Goal: Task Accomplishment & Management: Manage account settings

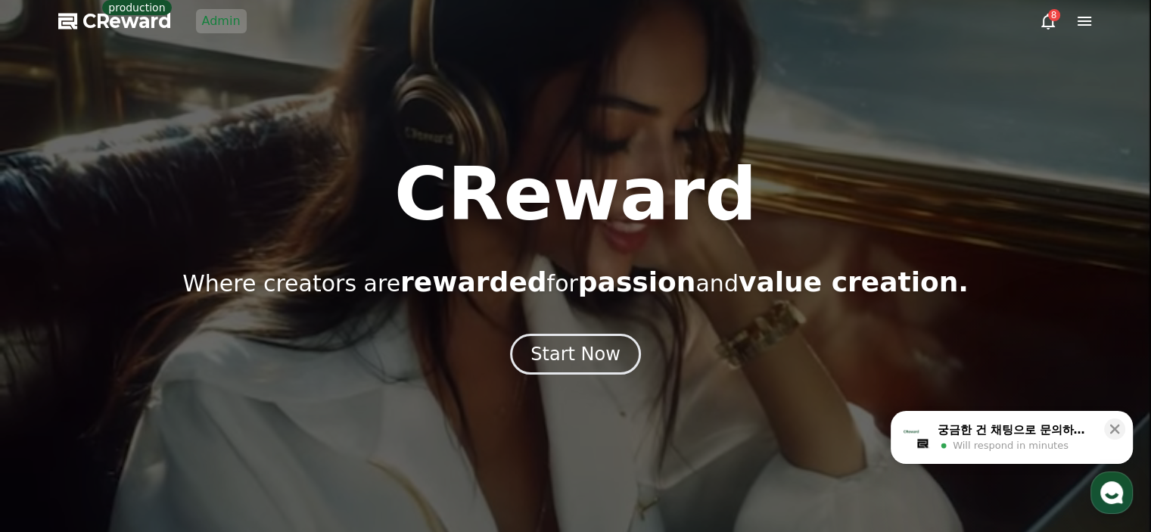
click at [646, 75] on div at bounding box center [575, 266] width 1151 height 532
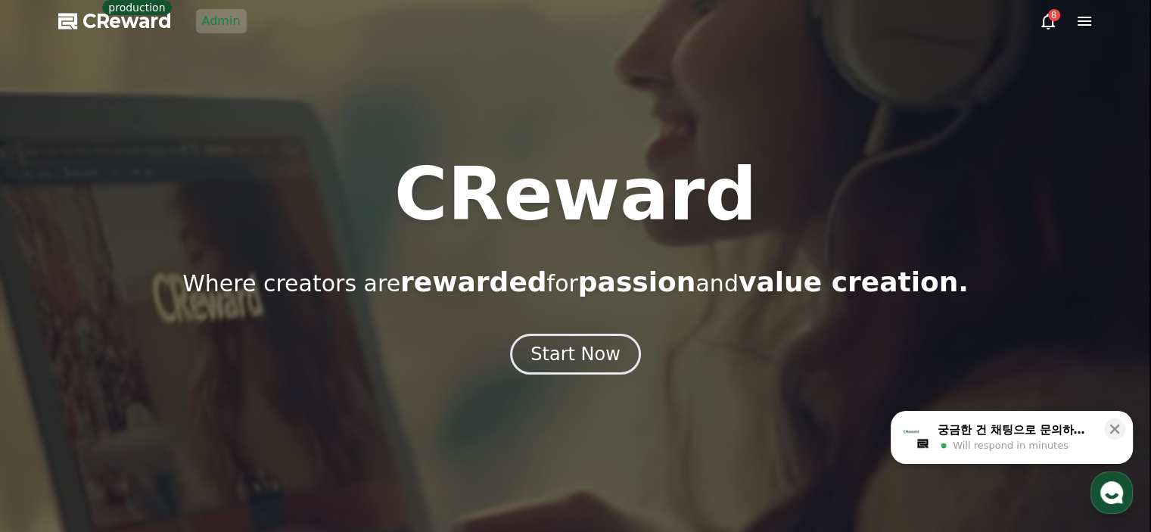
click at [226, 12] on link "Admin" at bounding box center [221, 21] width 51 height 24
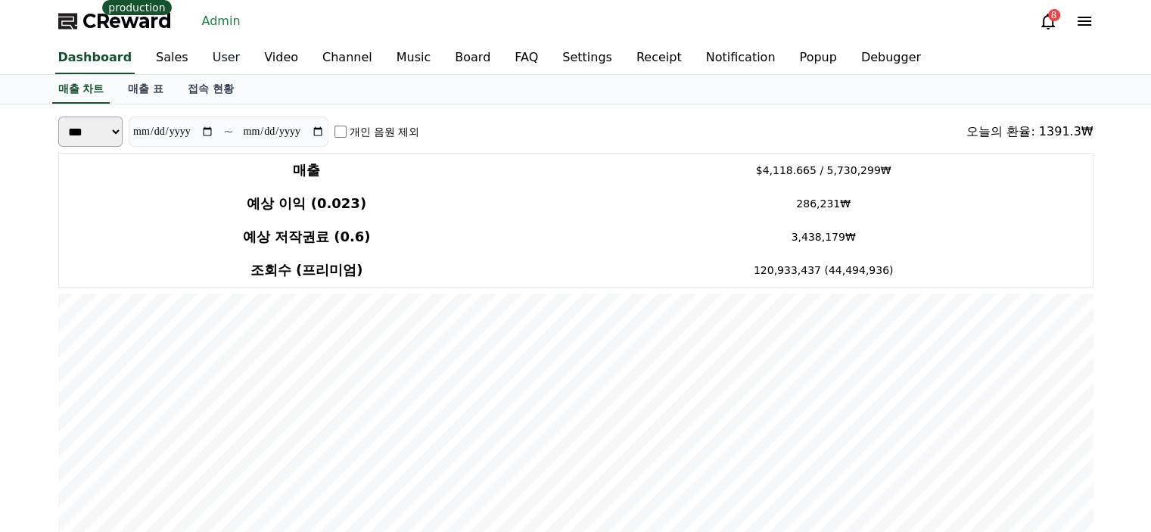
click at [203, 61] on link "User" at bounding box center [226, 58] width 51 height 32
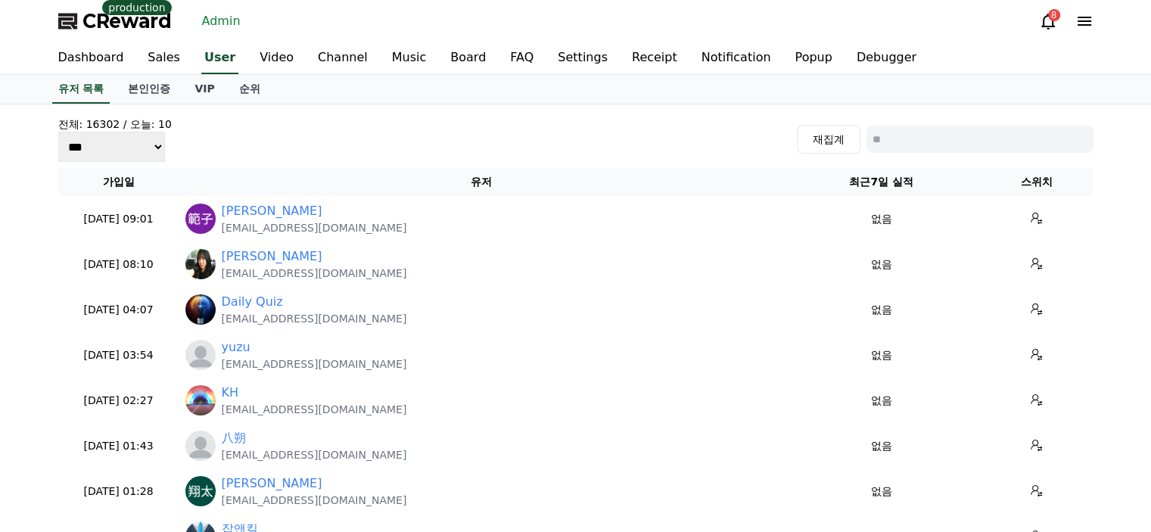
click at [115, 17] on span "CReward" at bounding box center [127, 21] width 89 height 24
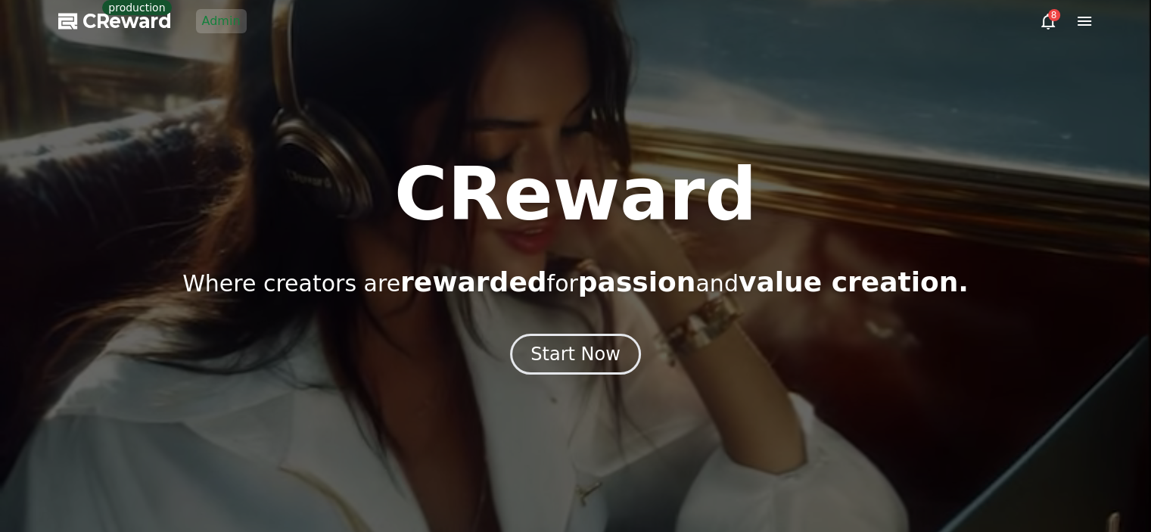
click at [581, 379] on div at bounding box center [575, 266] width 1151 height 532
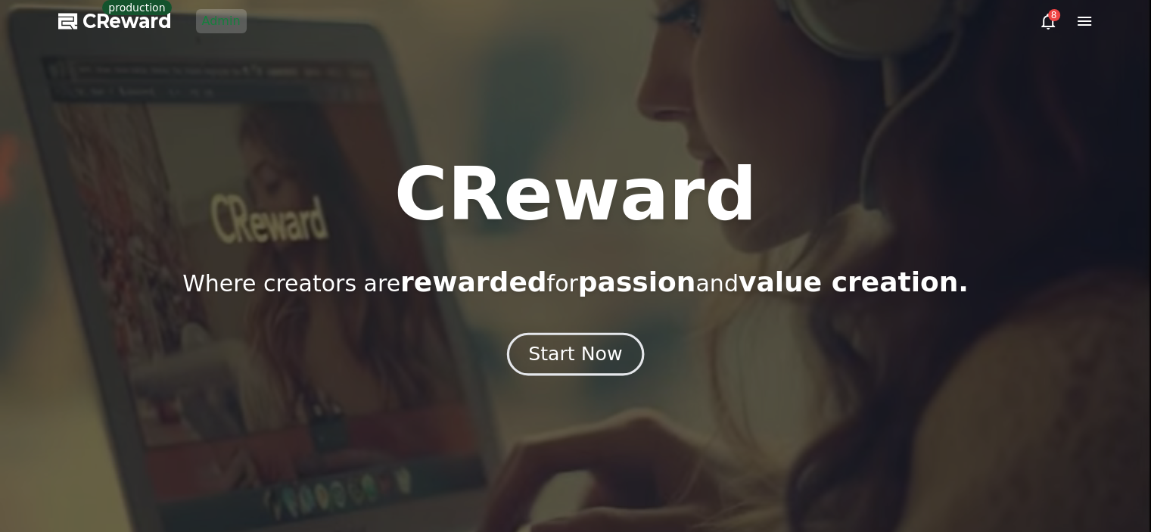
click at [587, 360] on div "Start Now" at bounding box center [575, 354] width 94 height 26
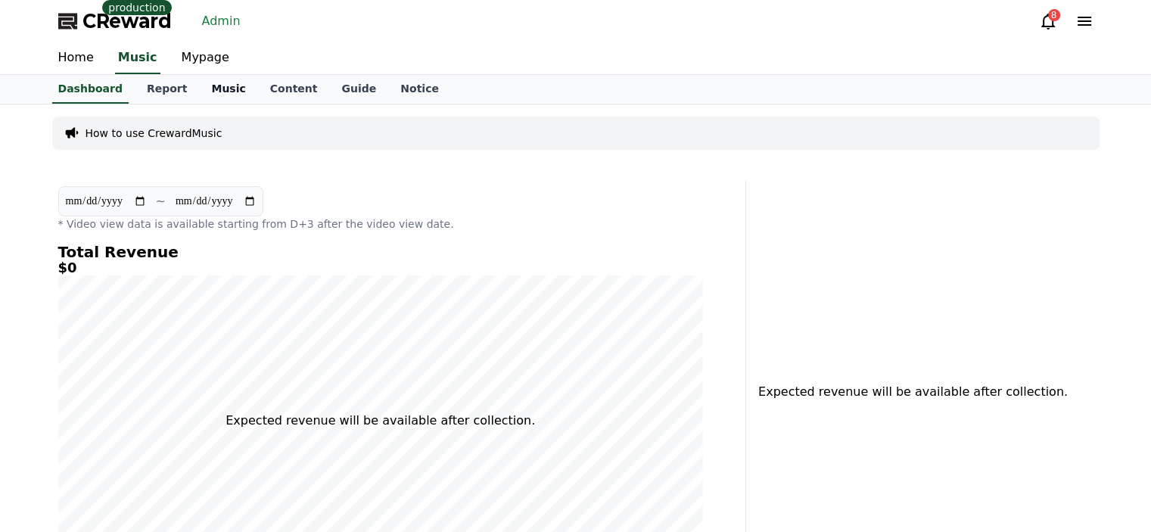
click at [201, 89] on link "Music" at bounding box center [228, 89] width 58 height 29
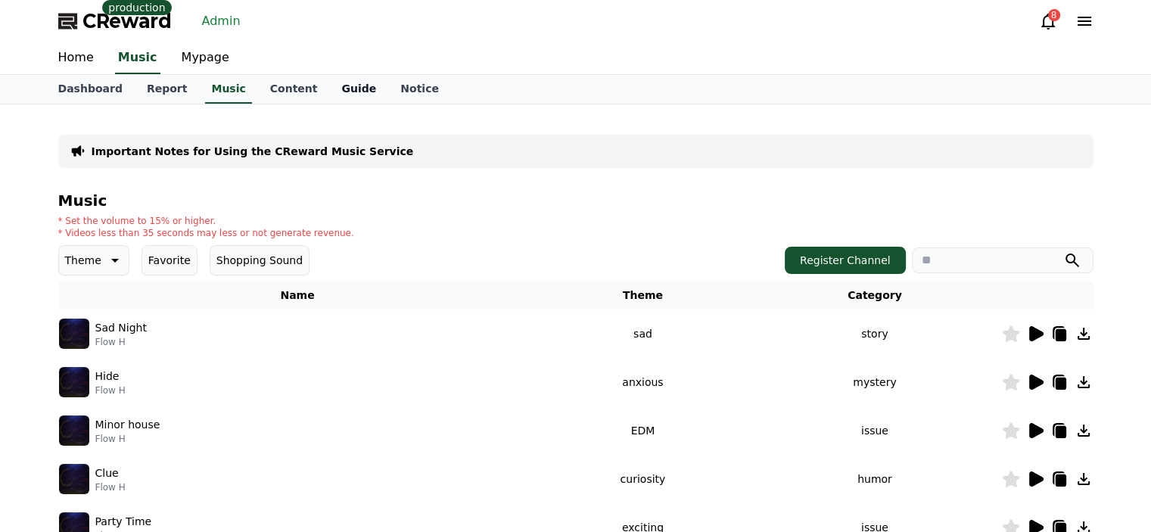
click at [329, 79] on link "Guide" at bounding box center [358, 89] width 59 height 29
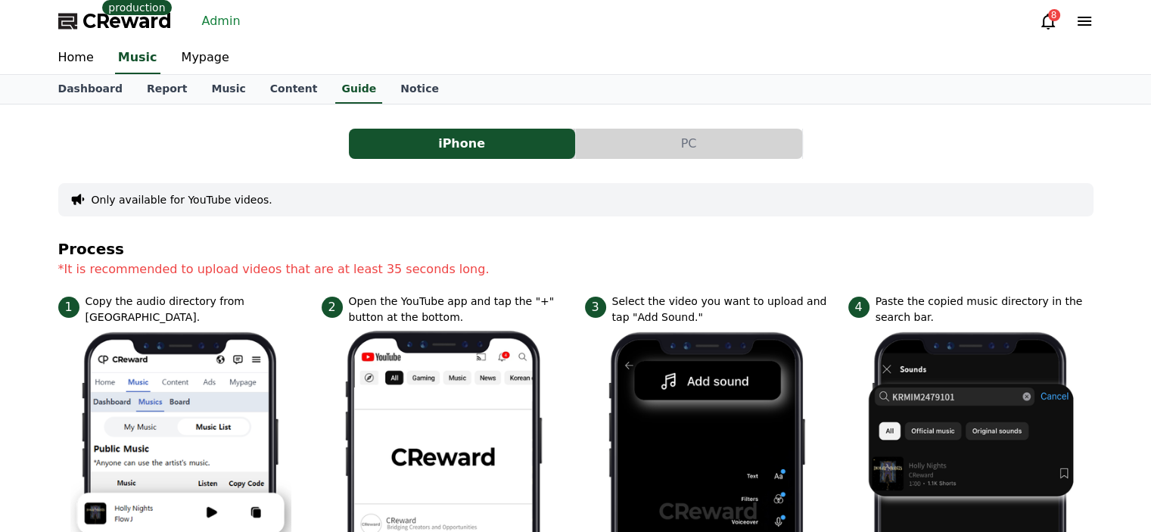
click at [214, 21] on link "Admin" at bounding box center [221, 21] width 51 height 24
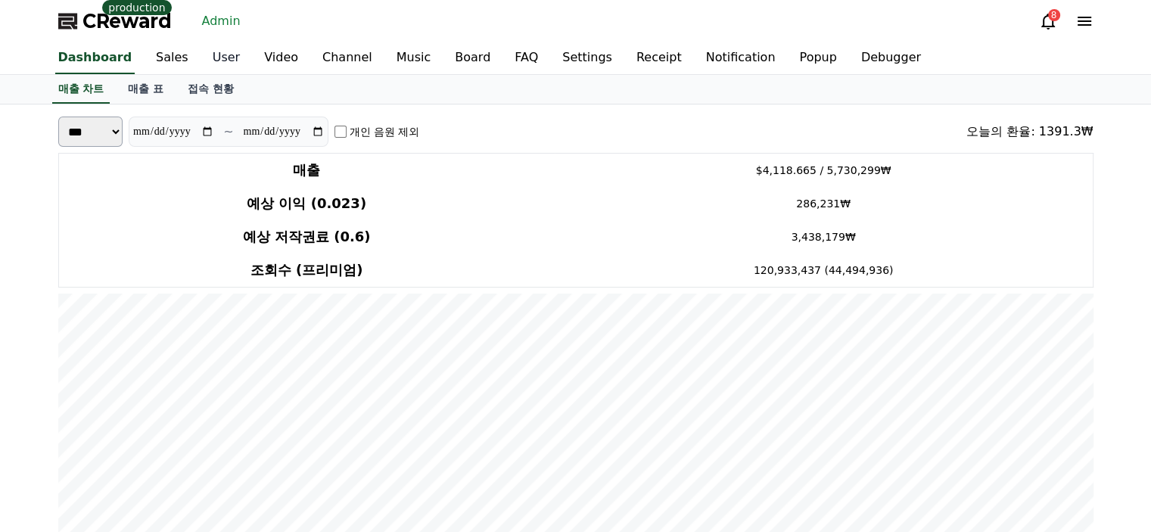
click at [220, 58] on link "User" at bounding box center [226, 58] width 51 height 32
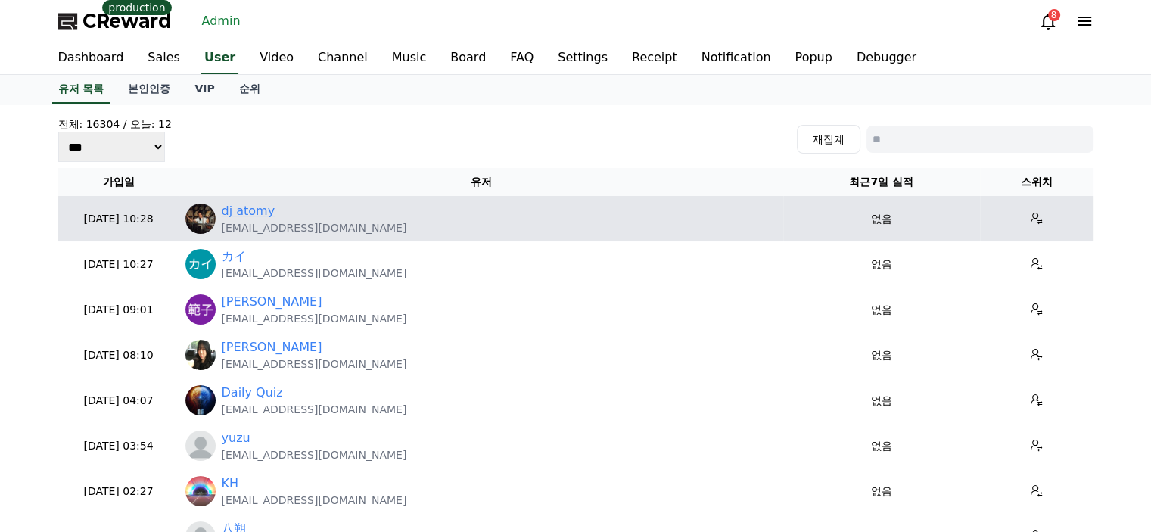
click at [251, 210] on link "dj atomy" at bounding box center [249, 211] width 54 height 18
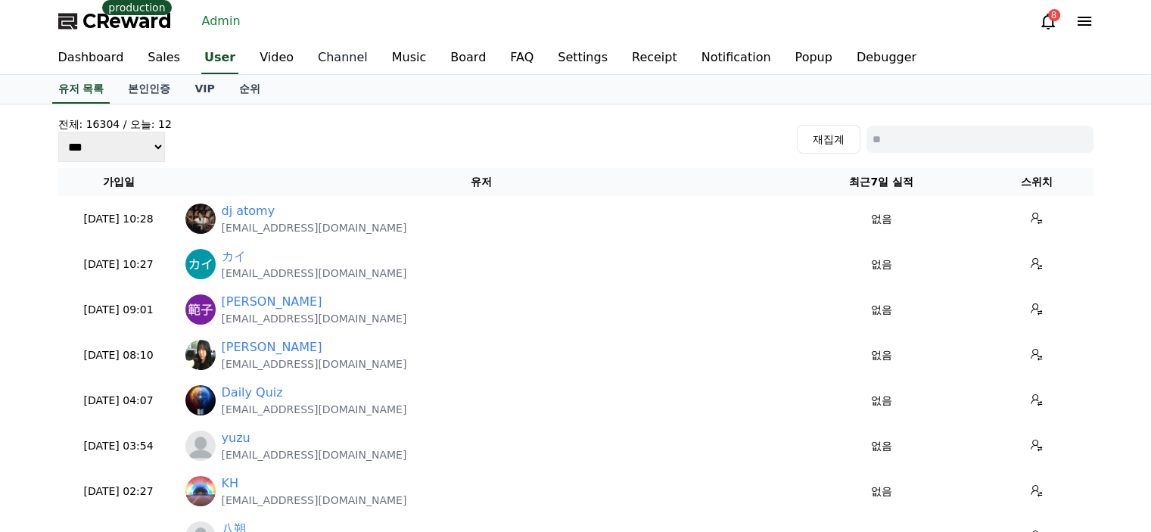
click at [321, 69] on link "Channel" at bounding box center [343, 58] width 74 height 32
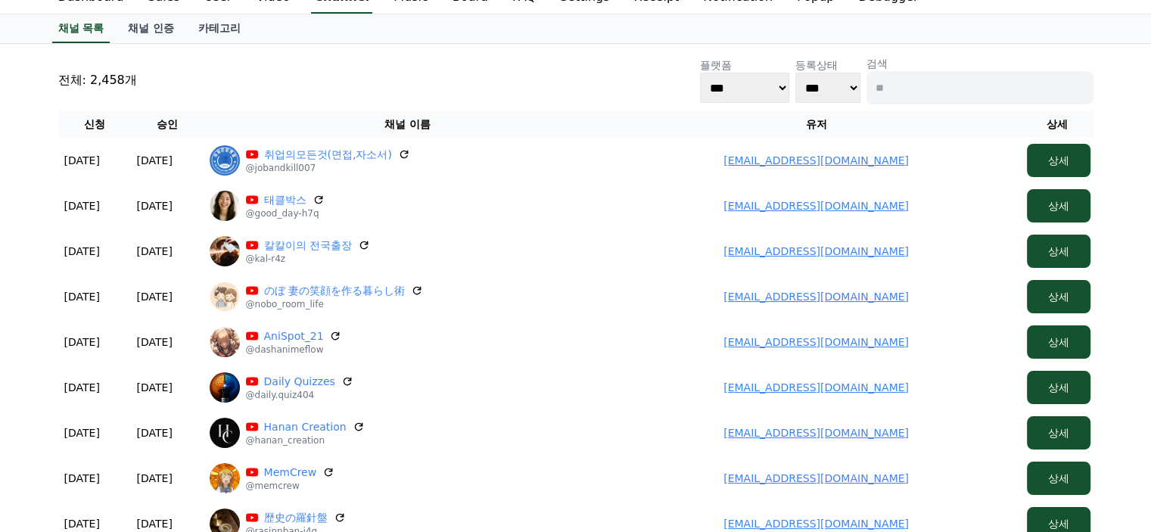
scroll to position [151, 0]
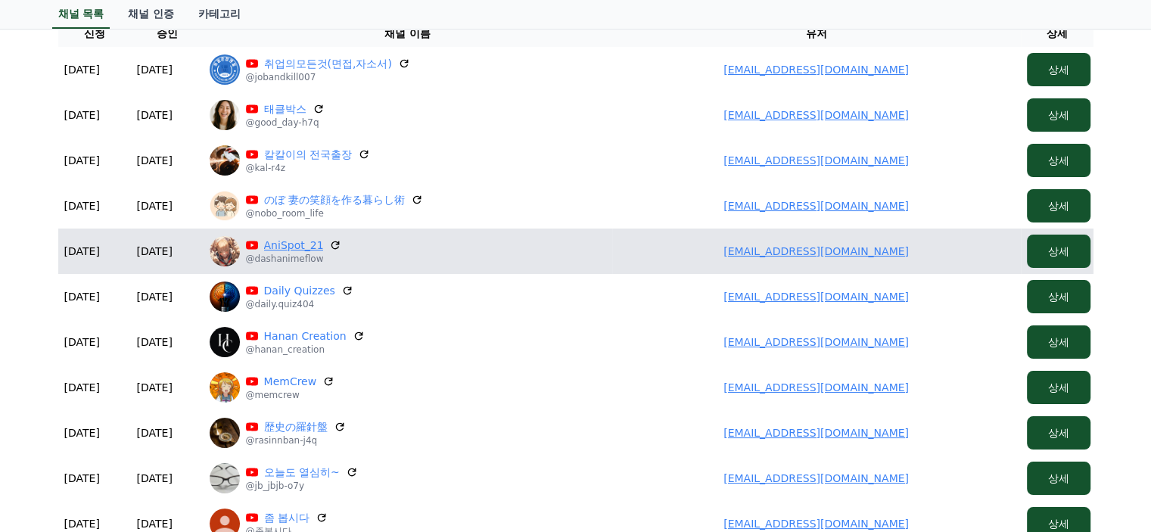
click at [301, 242] on link "AniSpot_21" at bounding box center [294, 245] width 60 height 15
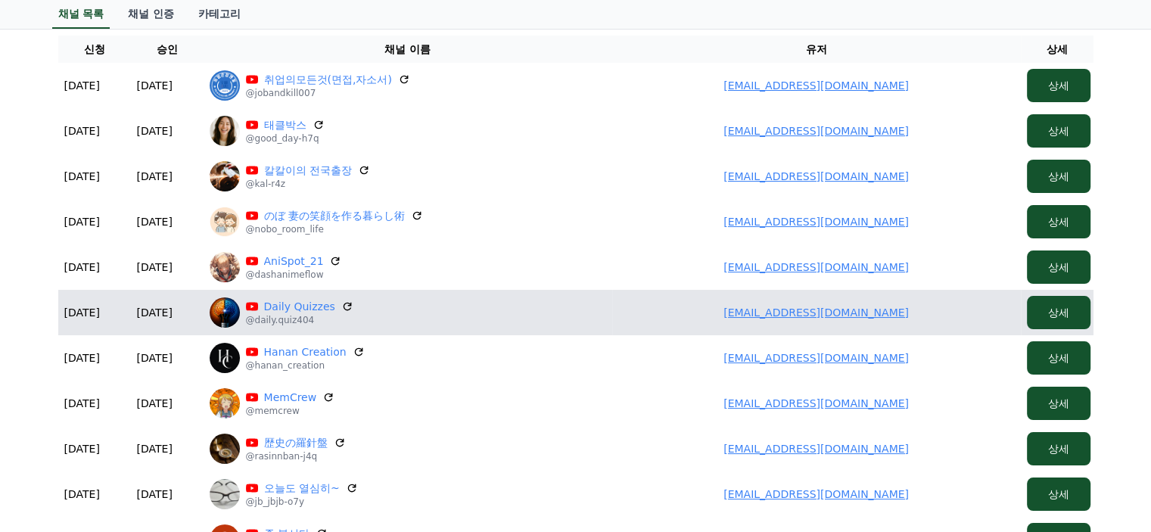
scroll to position [0, 0]
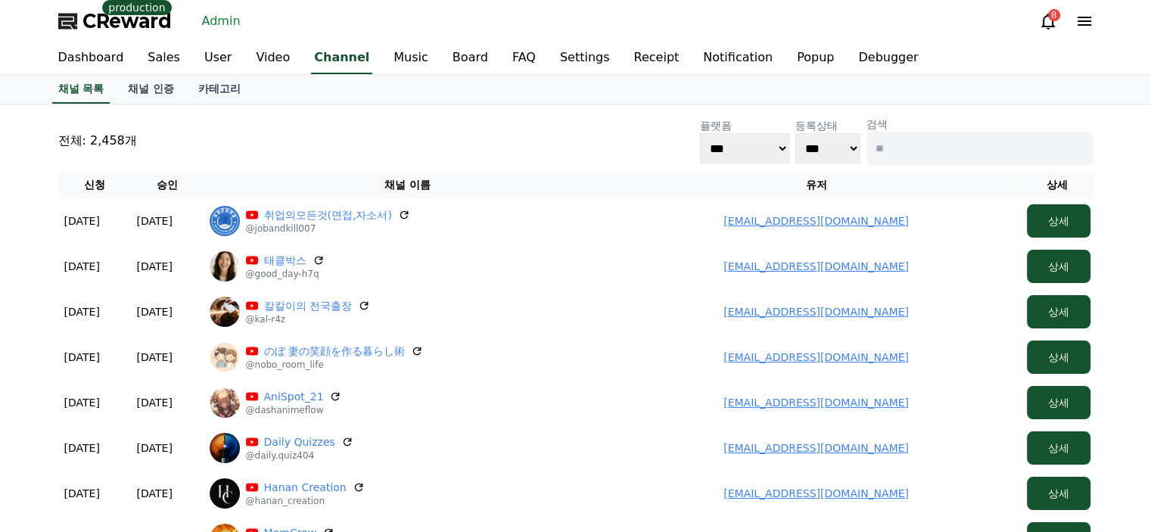
click at [142, 14] on p "production" at bounding box center [136, 7] width 69 height 15
click at [124, 30] on span "CReward" at bounding box center [127, 21] width 89 height 24
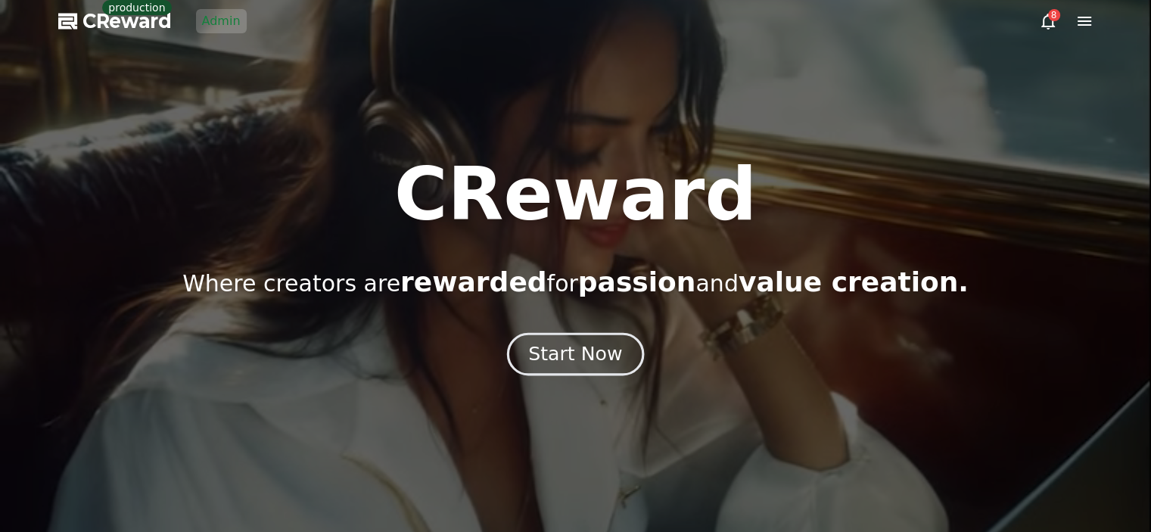
click at [587, 360] on div "Start Now" at bounding box center [575, 354] width 94 height 26
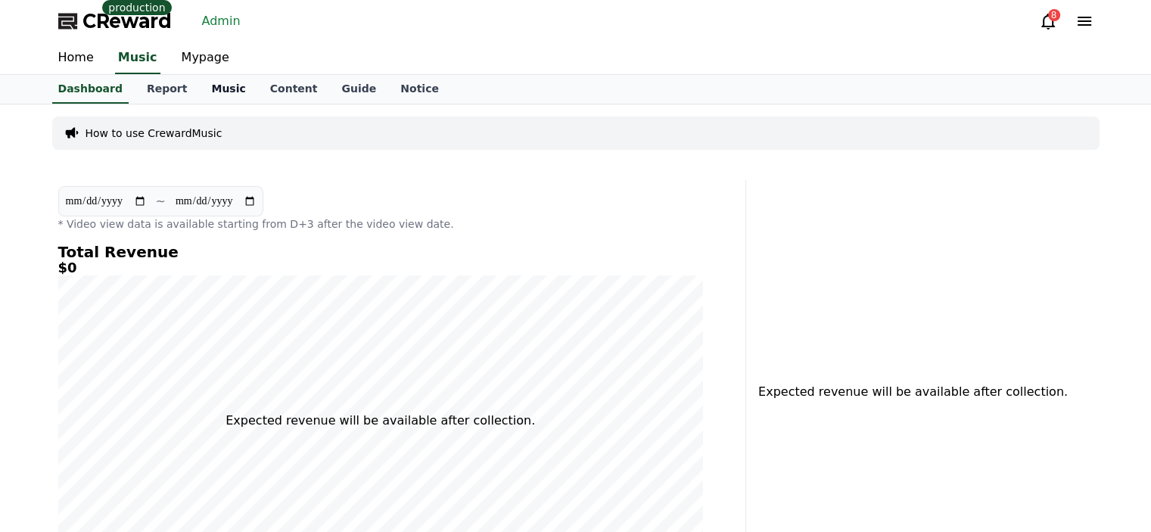
click at [226, 87] on link "Music" at bounding box center [228, 89] width 58 height 29
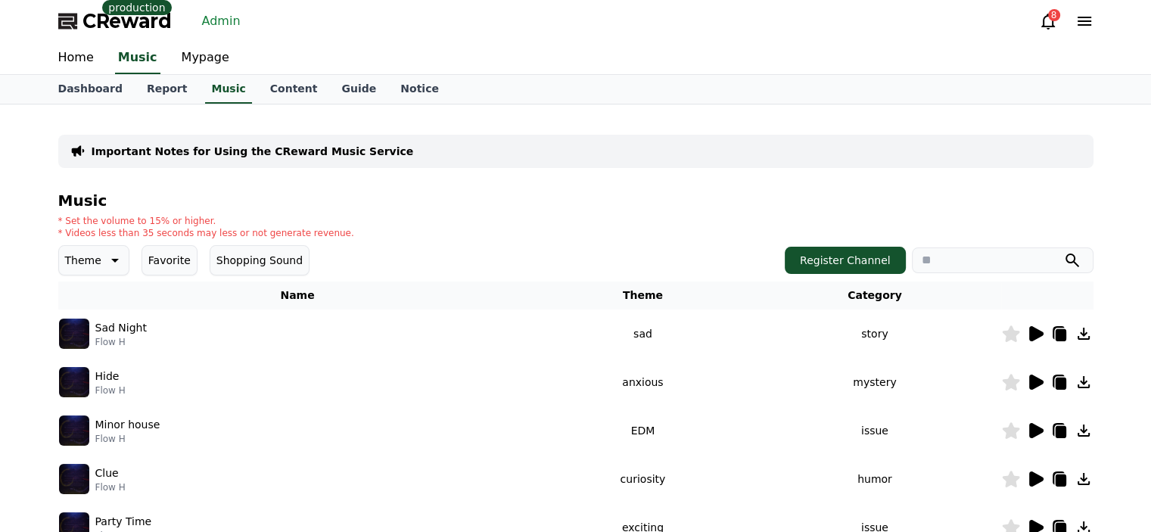
click at [586, 234] on div "* Set the volume to 15% or higher. * Videos less than 35 seconds may less or no…" at bounding box center [575, 227] width 1035 height 24
click at [1081, 26] on icon at bounding box center [1085, 21] width 18 height 18
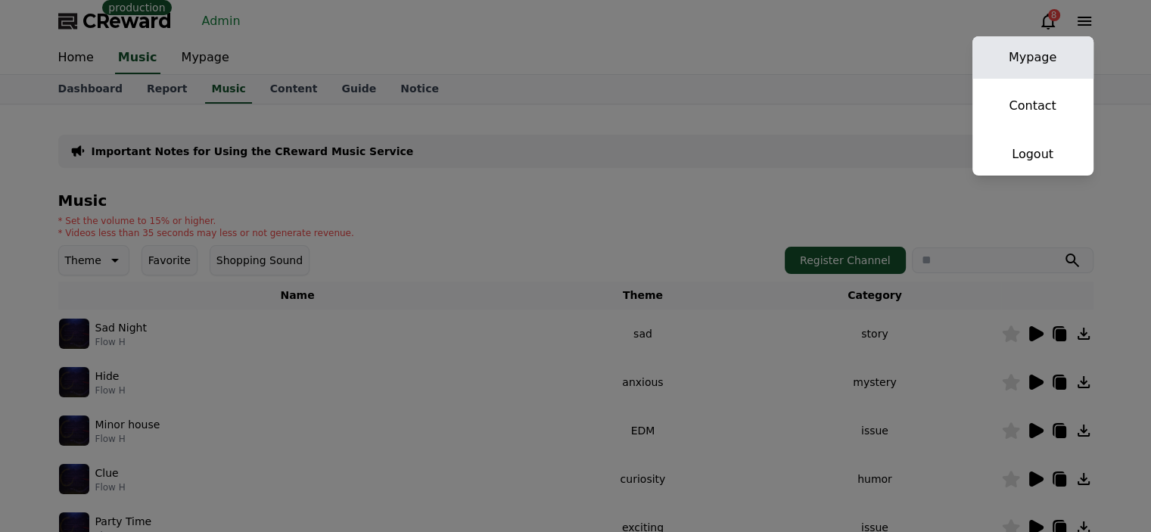
click at [1047, 58] on link "Mypage" at bounding box center [1033, 57] width 121 height 42
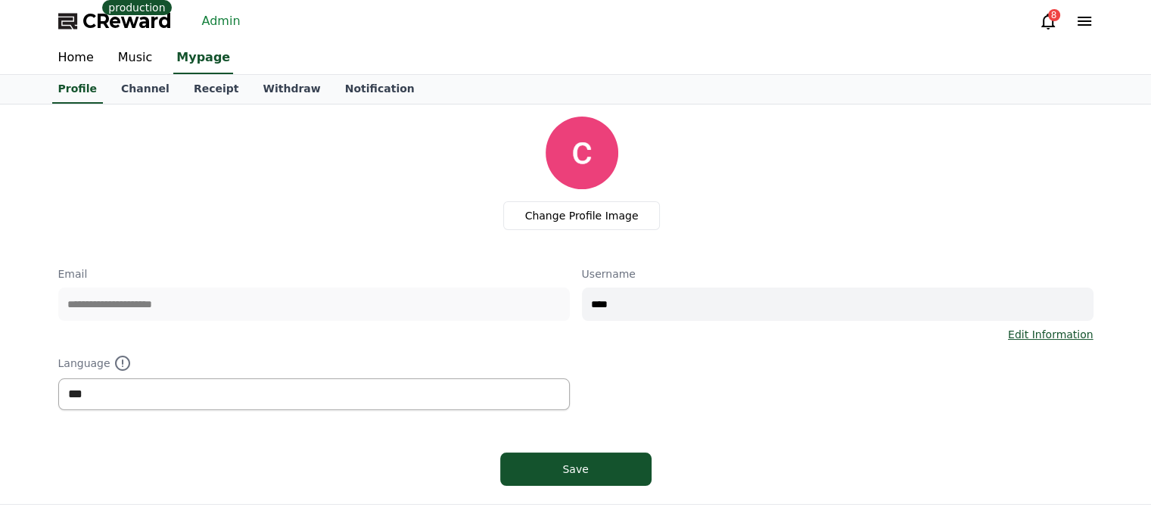
click at [207, 378] on select "*** ******* ***" at bounding box center [314, 394] width 512 height 32
select select "**********"
click at [58, 378] on select "*** ******* ***" at bounding box center [314, 394] width 512 height 32
click at [533, 466] on div "Save" at bounding box center [576, 469] width 91 height 15
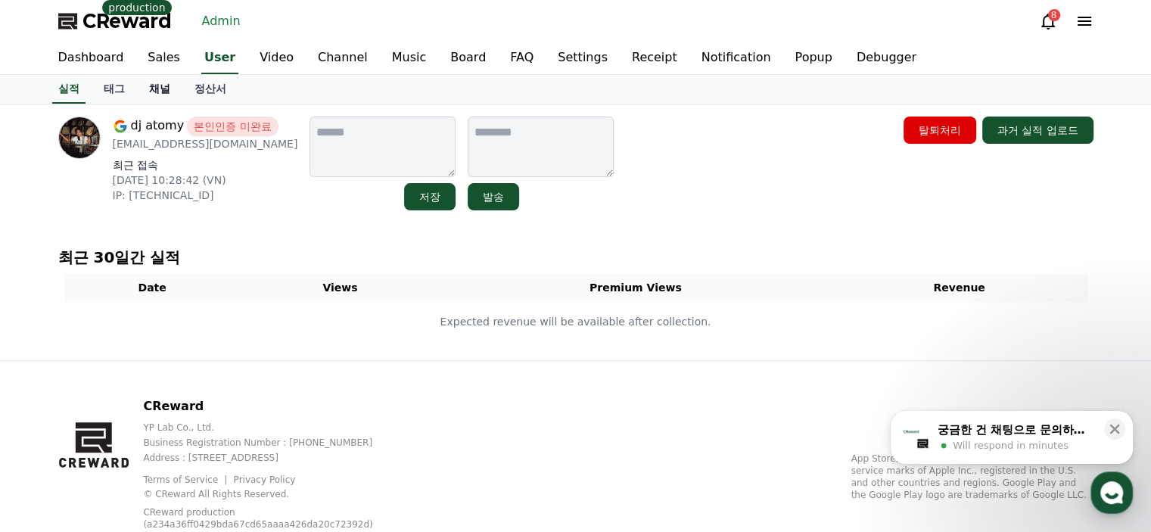
click at [154, 87] on link "채널" at bounding box center [159, 89] width 45 height 29
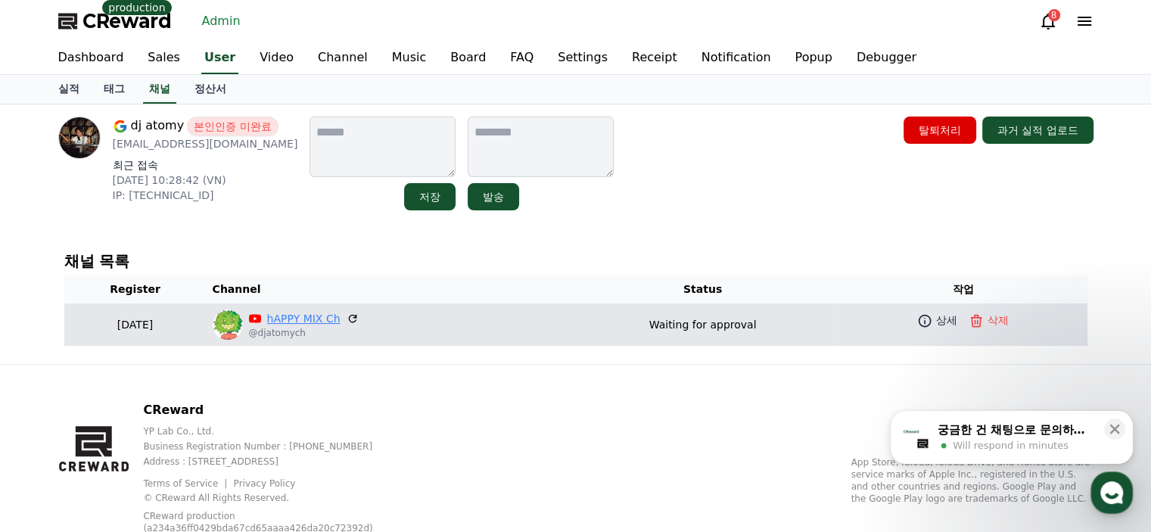
click at [326, 317] on link "hAPPY MIX Ch" at bounding box center [303, 319] width 73 height 16
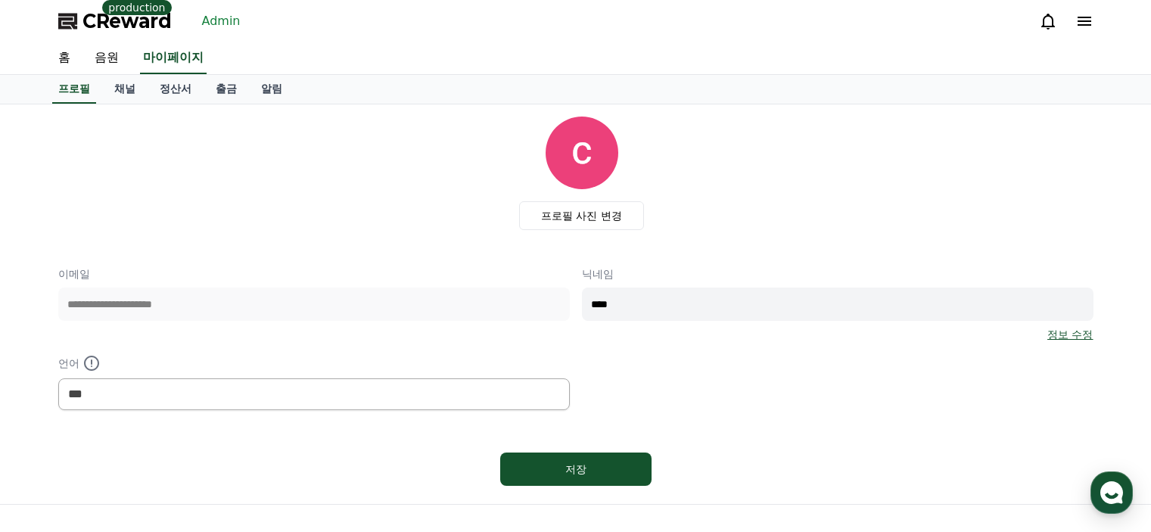
select select "**********"
click at [127, 96] on link "채널" at bounding box center [124, 89] width 45 height 29
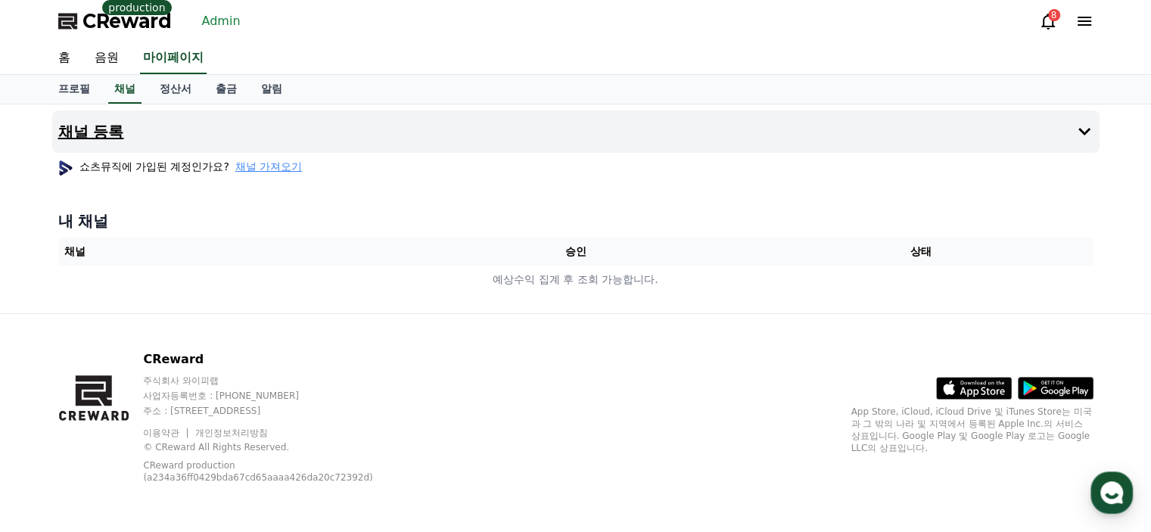
click at [624, 116] on button "채널 등록" at bounding box center [576, 132] width 1048 height 42
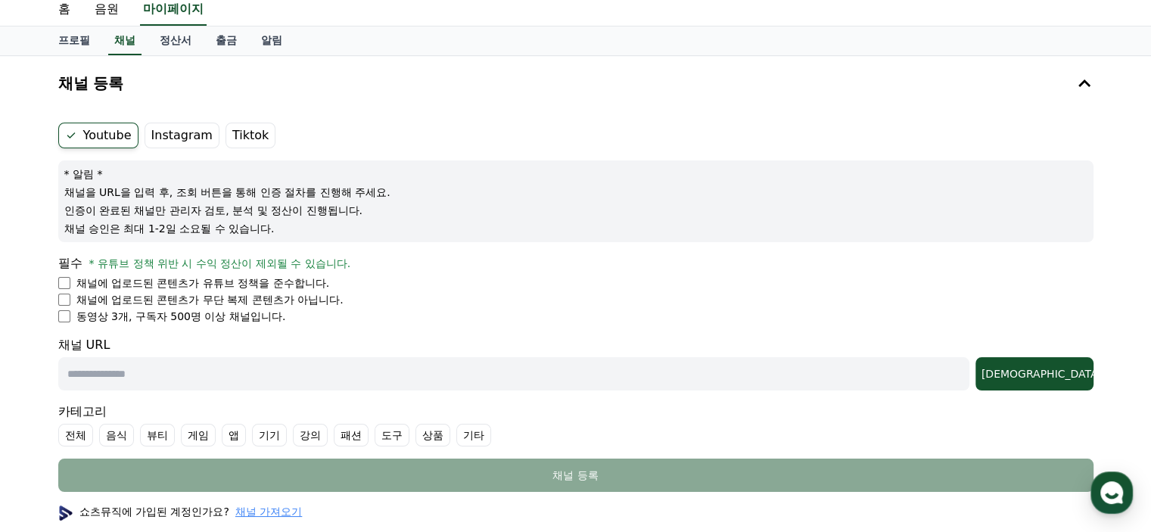
scroll to position [76, 0]
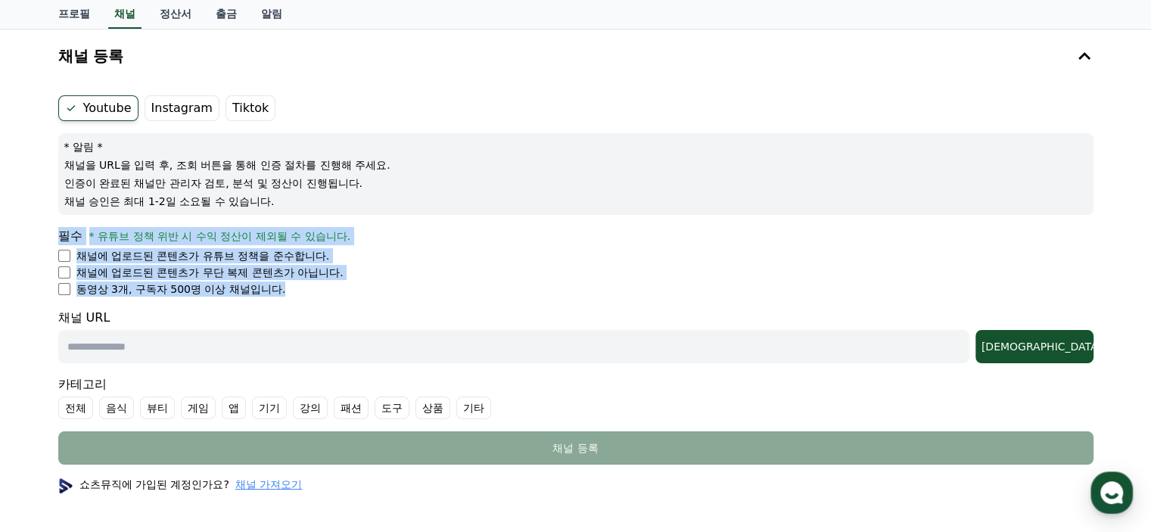
drag, startPoint x: 61, startPoint y: 233, endPoint x: 317, endPoint y: 295, distance: 264.0
click at [317, 295] on div "필수 * 유튜브 정책 위반 시 수익 정산이 제외될 수 있습니다. 채널에 업로드된 콘텐츠가 유튜브 정책을 준수합니다. 채널에 업로드된 콘텐츠가 …" at bounding box center [575, 262] width 1035 height 70
copy div "필수 * 유튜브 정책 위반 시 수익 정산이 제외될 수 있습니다. 채널에 업로드된 콘텐츠가 유튜브 정책을 준수합니다. 채널에 업로드된 콘텐츠가 …"
click at [431, 254] on li "채널에 업로드된 콘텐츠가 유튜브 정책을 준수합니다." at bounding box center [575, 255] width 1035 height 15
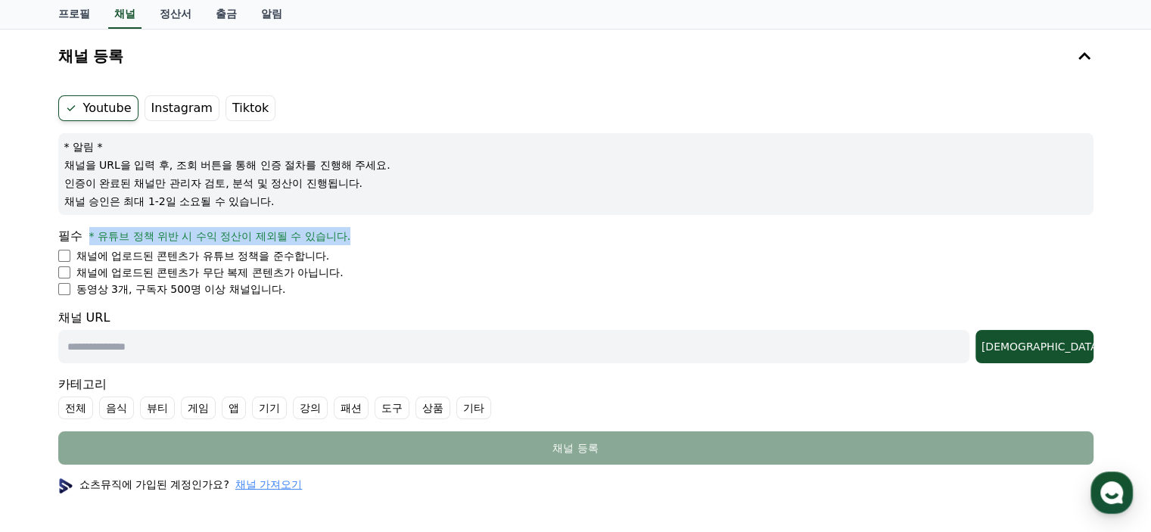
drag, startPoint x: 368, startPoint y: 232, endPoint x: 89, endPoint y: 233, distance: 278.6
click at [89, 233] on div "필수 * 유튜브 정책 위반 시 수익 정산이 제외될 수 있습니다." at bounding box center [575, 236] width 1035 height 18
copy span "* 유튜브 정책 위반 시 수익 정산이 제외될 수 있습니다."
